Goal: Information Seeking & Learning: Compare options

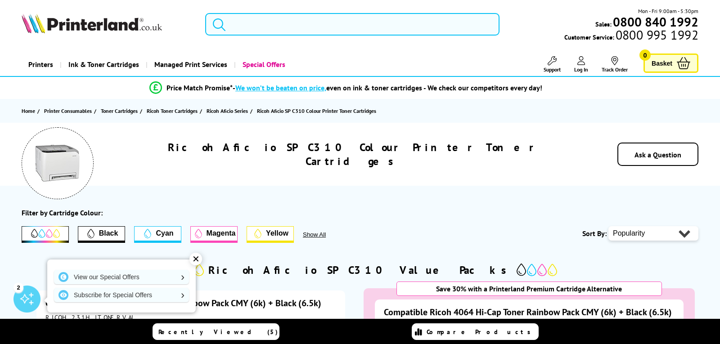
click at [281, 23] on input "search" at bounding box center [352, 24] width 294 height 22
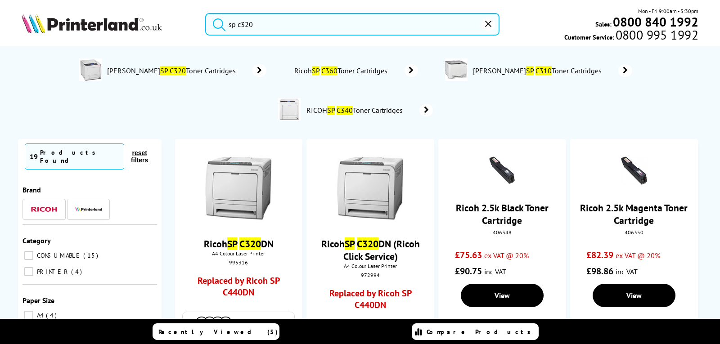
type input "sp c320"
click at [206, 13] on button "submit" at bounding box center [217, 23] width 22 height 20
click at [221, 175] on img at bounding box center [238, 188] width 67 height 67
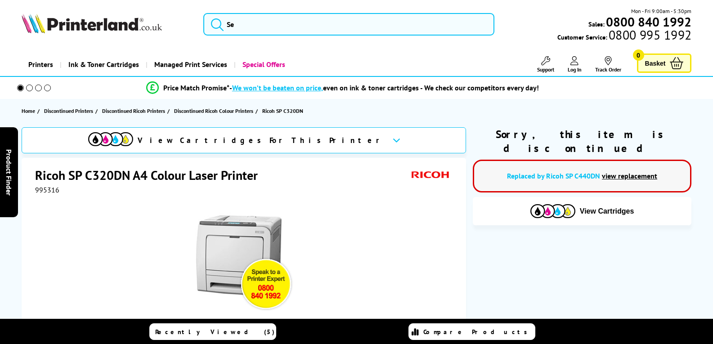
click at [244, 243] on img at bounding box center [244, 261] width 99 height 99
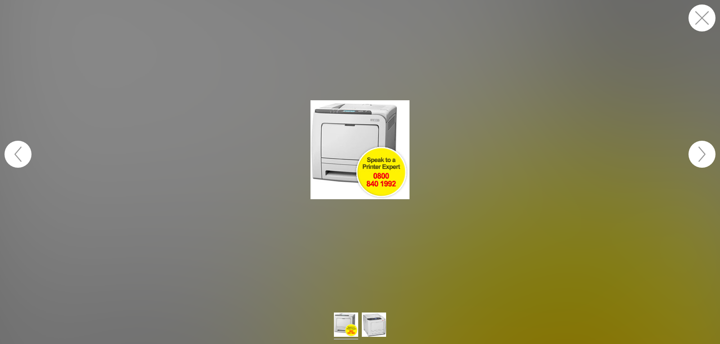
click at [700, 154] on button "button" at bounding box center [701, 154] width 27 height 27
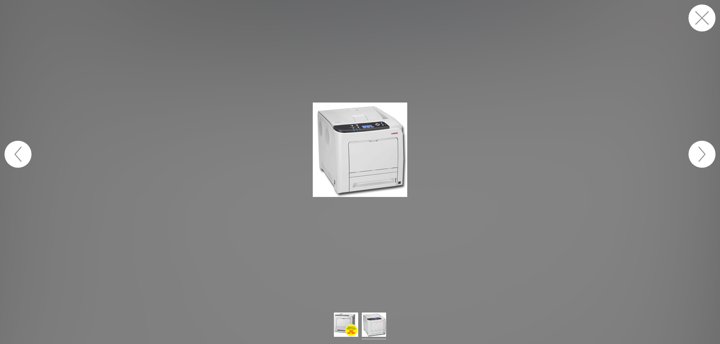
click at [700, 154] on button "button" at bounding box center [701, 154] width 27 height 27
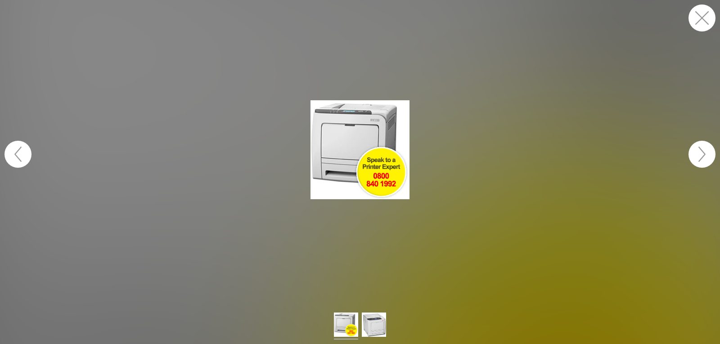
click at [700, 154] on button "button" at bounding box center [701, 154] width 27 height 27
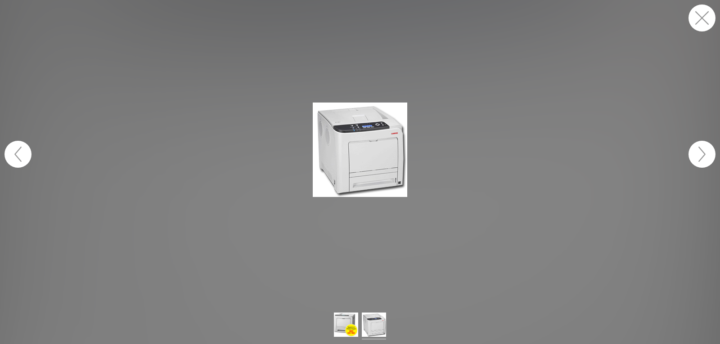
click at [697, 18] on button "button" at bounding box center [701, 17] width 27 height 27
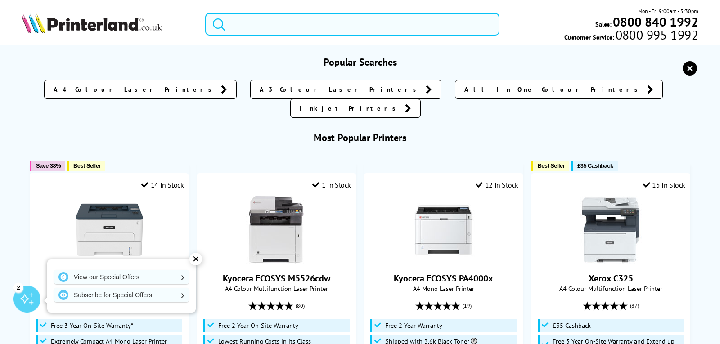
click at [259, 25] on input "search" at bounding box center [352, 24] width 294 height 22
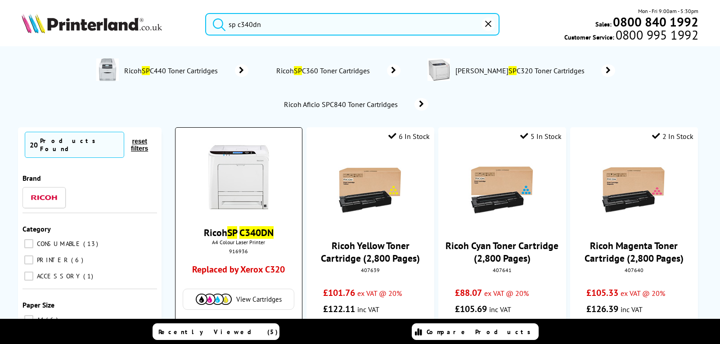
type input "sp c340dn"
click at [239, 172] on img at bounding box center [238, 176] width 67 height 67
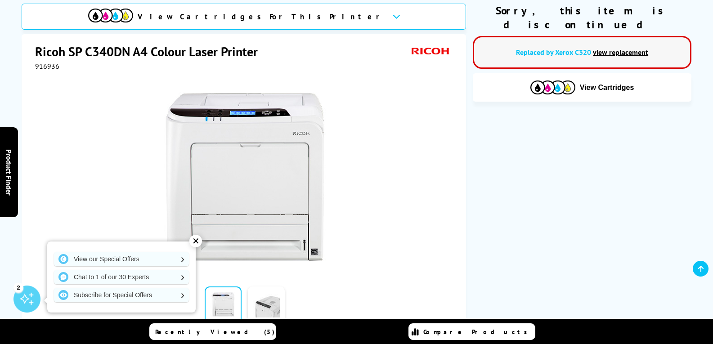
scroll to position [135, 0]
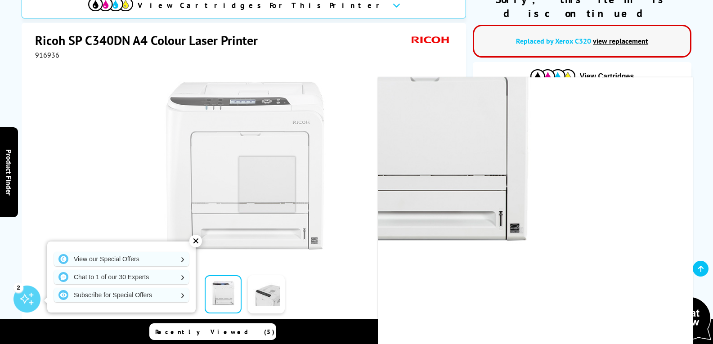
click at [267, 184] on img at bounding box center [244, 165] width 176 height 176
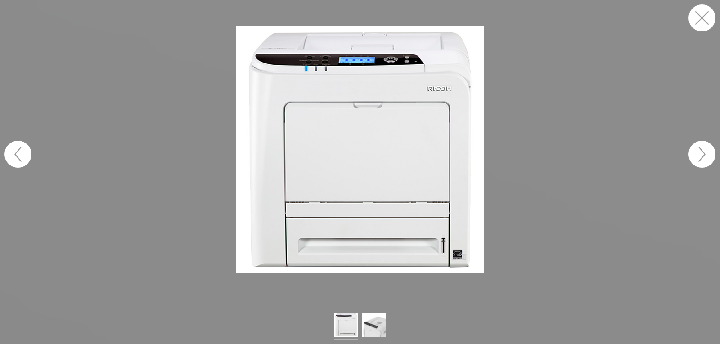
click at [706, 19] on button "button" at bounding box center [701, 17] width 27 height 27
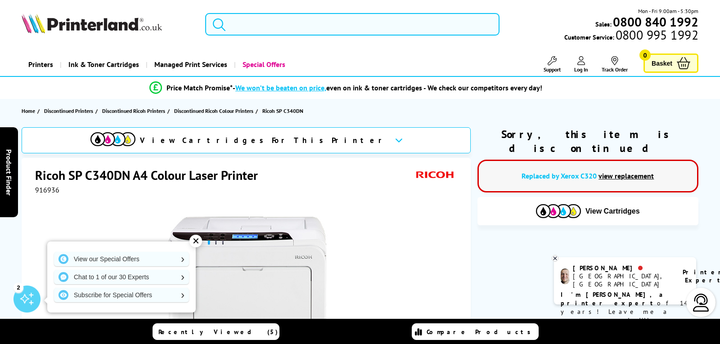
click at [259, 24] on input "search" at bounding box center [352, 24] width 294 height 22
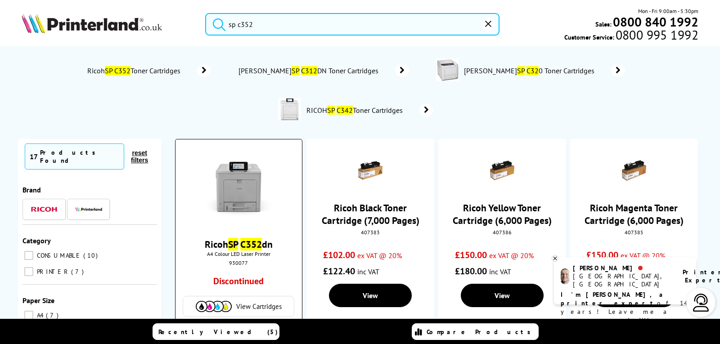
type input "sp c352"
click at [224, 193] on img at bounding box center [238, 188] width 67 height 67
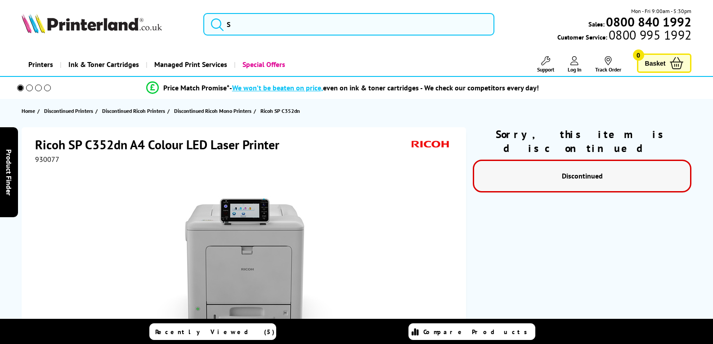
click at [253, 251] on img at bounding box center [244, 270] width 176 height 176
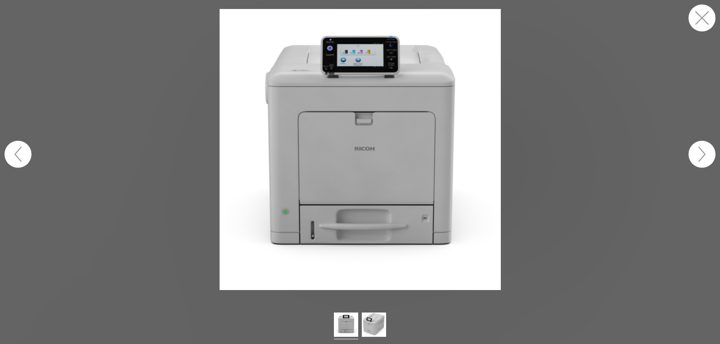
click at [700, 151] on button "button" at bounding box center [701, 154] width 27 height 27
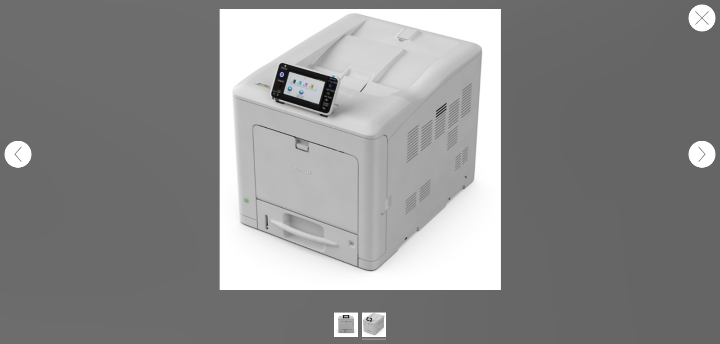
click at [709, 155] on button "button" at bounding box center [701, 154] width 27 height 27
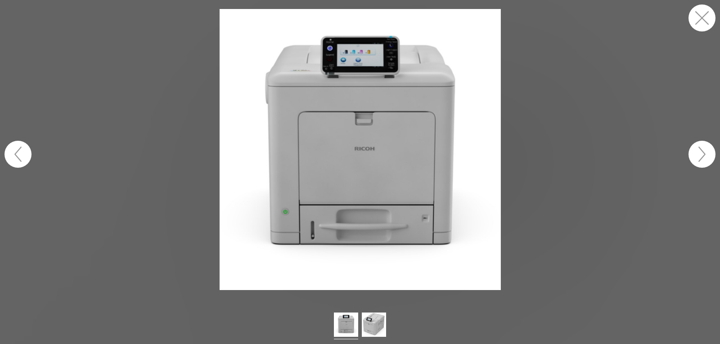
click at [711, 156] on button "button" at bounding box center [701, 154] width 27 height 27
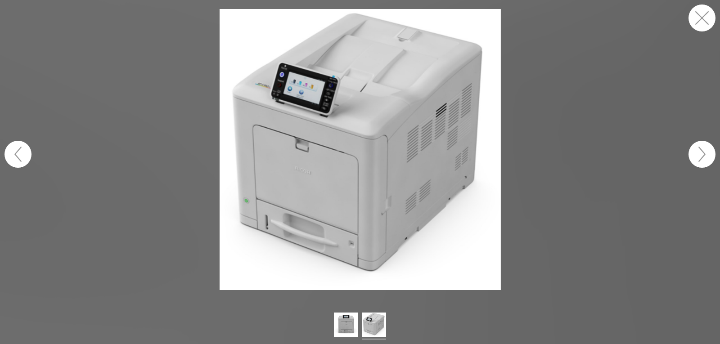
click at [698, 21] on button "button" at bounding box center [701, 17] width 27 height 27
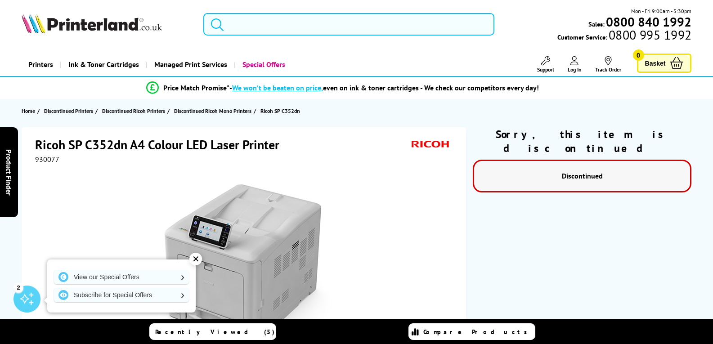
click at [273, 21] on input "search" at bounding box center [348, 24] width 291 height 22
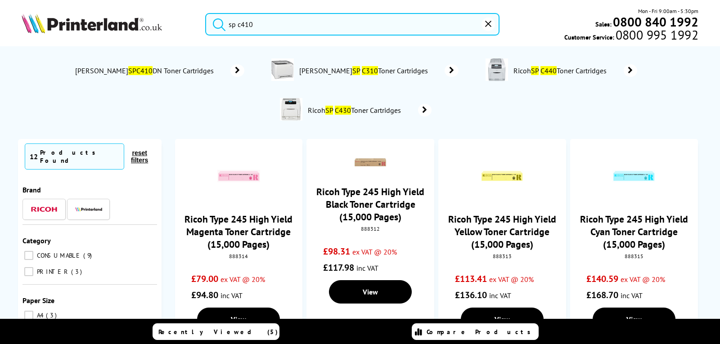
drag, startPoint x: 265, startPoint y: 22, endPoint x: 250, endPoint y: 24, distance: 15.8
click at [249, 24] on input "sp c410" at bounding box center [352, 24] width 294 height 22
click at [206, 13] on button "submit" at bounding box center [217, 23] width 22 height 20
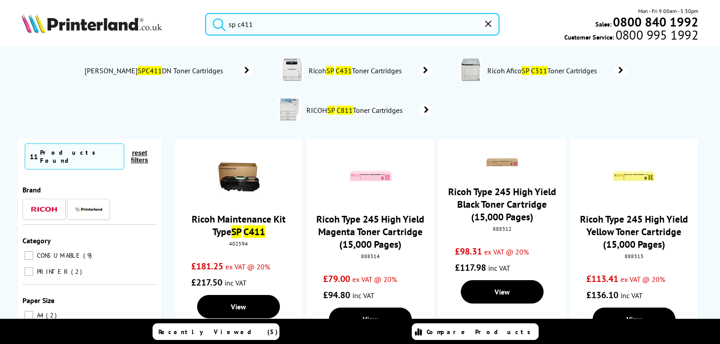
drag, startPoint x: 263, startPoint y: 23, endPoint x: 244, endPoint y: 23, distance: 18.9
click at [244, 23] on input "sp c411" at bounding box center [352, 24] width 294 height 22
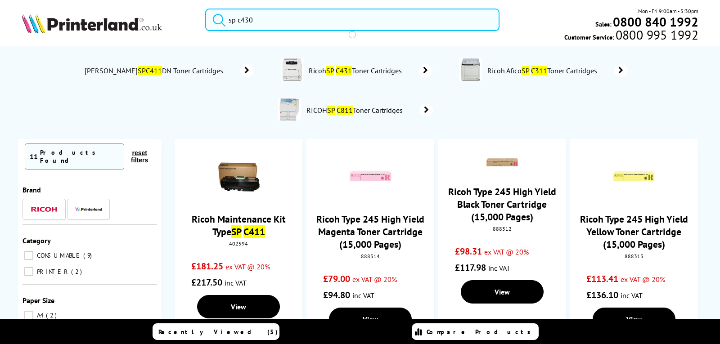
type input "sp c430"
click at [206, 9] on button "submit" at bounding box center [217, 19] width 22 height 20
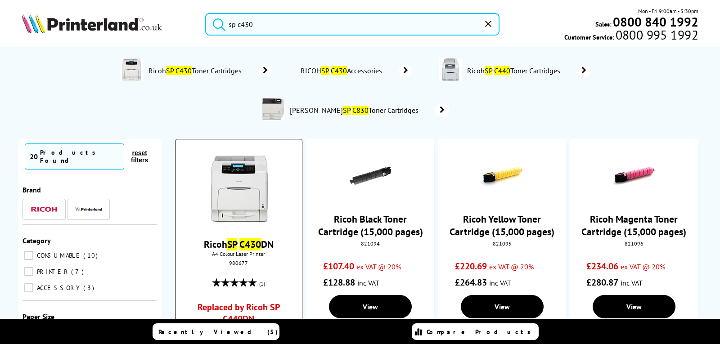
click at [241, 186] on img at bounding box center [238, 188] width 67 height 67
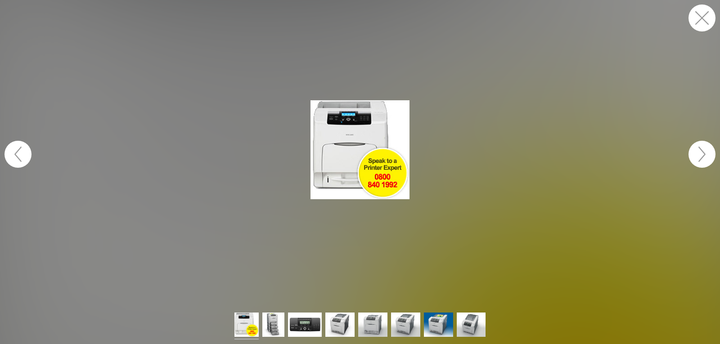
click at [697, 157] on button "button" at bounding box center [701, 154] width 27 height 27
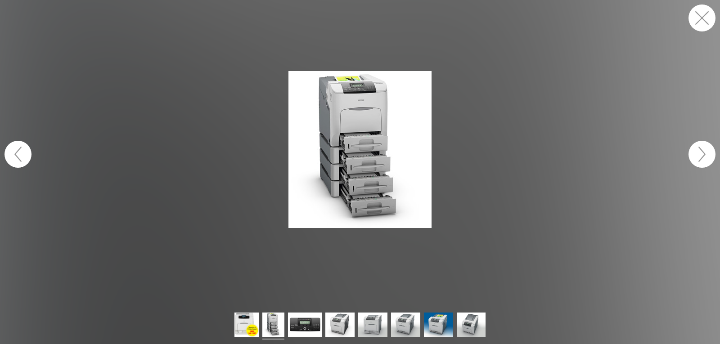
click at [697, 157] on button "button" at bounding box center [701, 154] width 27 height 27
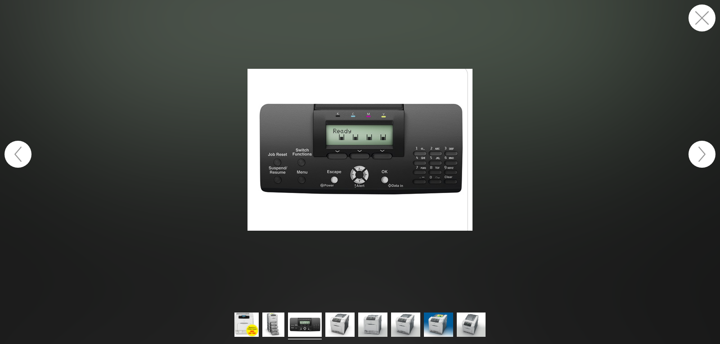
click at [697, 157] on button "button" at bounding box center [701, 154] width 27 height 27
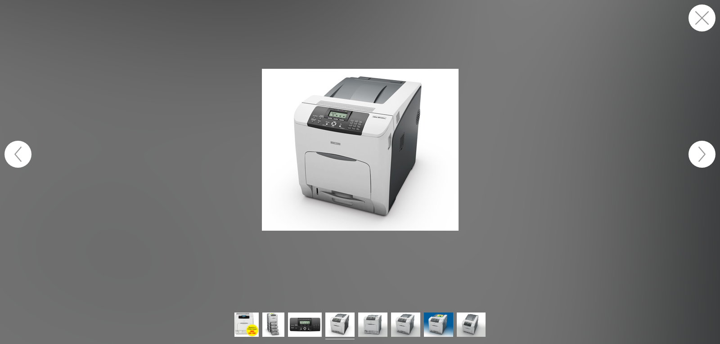
click at [697, 157] on button "button" at bounding box center [701, 154] width 27 height 27
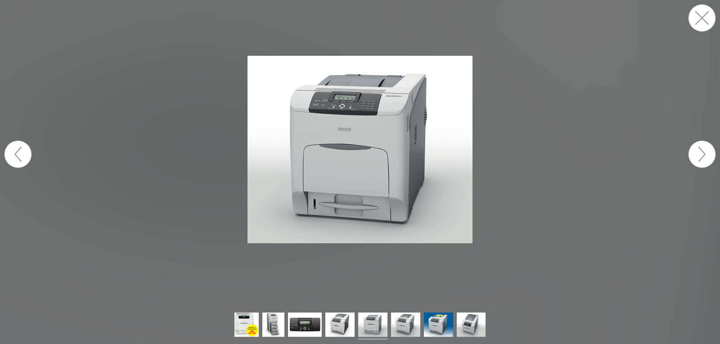
click at [697, 157] on button "button" at bounding box center [701, 154] width 27 height 27
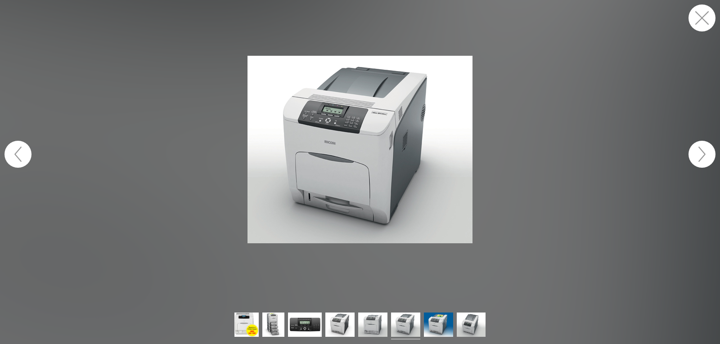
click at [697, 20] on button "button" at bounding box center [701, 17] width 27 height 27
